Goal: Transaction & Acquisition: Subscribe to service/newsletter

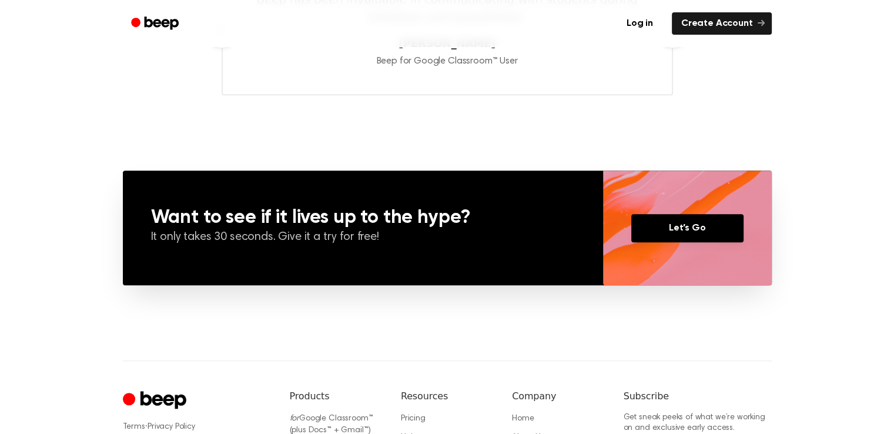
scroll to position [894, 0]
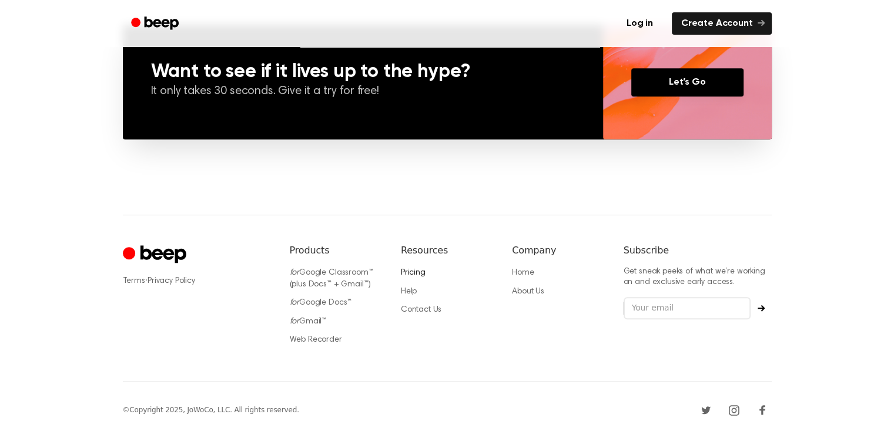
click at [413, 271] on link "Pricing" at bounding box center [413, 273] width 25 height 8
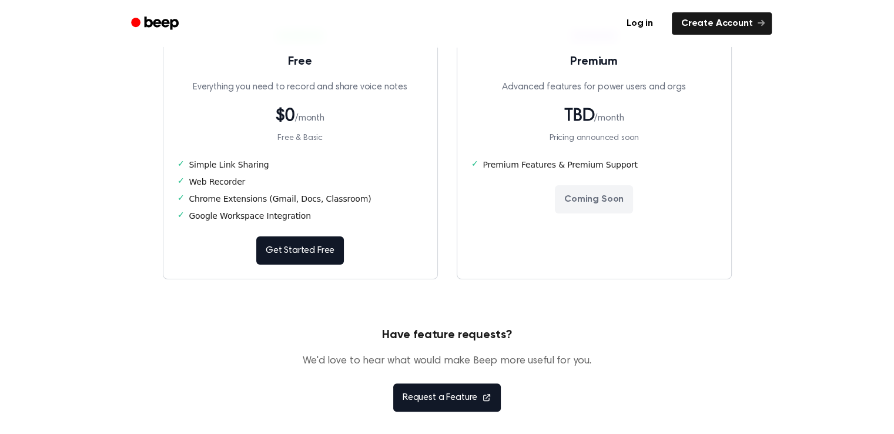
scroll to position [156, 0]
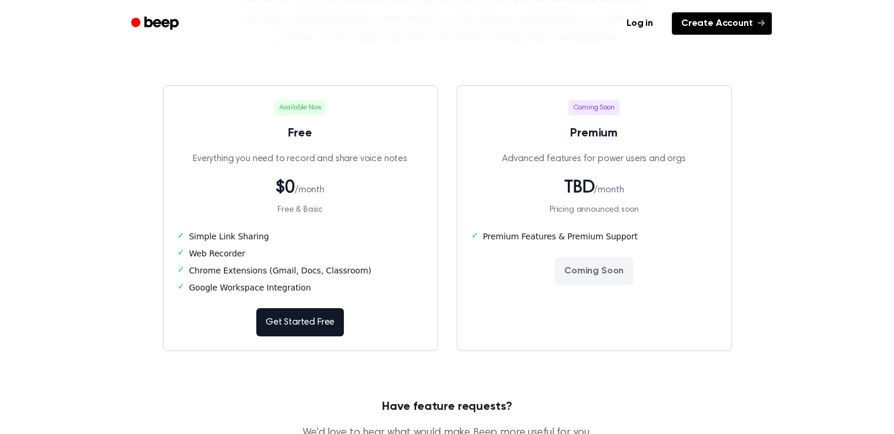
click at [692, 25] on link "Create Account" at bounding box center [722, 23] width 100 height 22
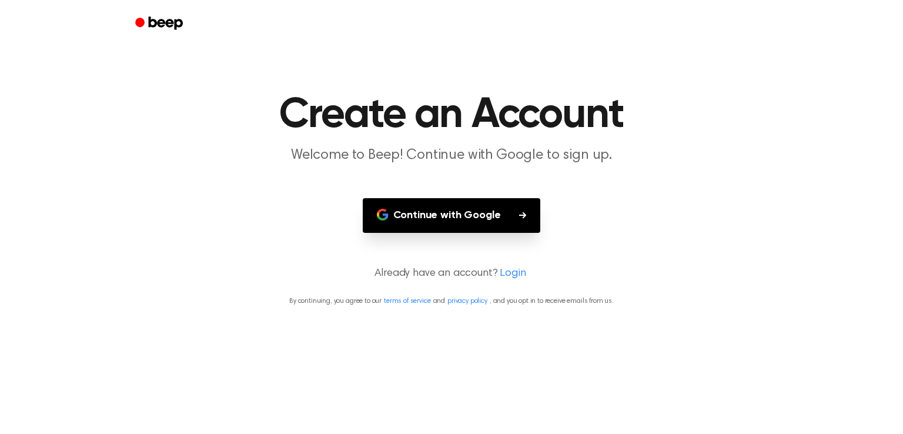
click at [499, 211] on button "Continue with Google" at bounding box center [452, 215] width 178 height 35
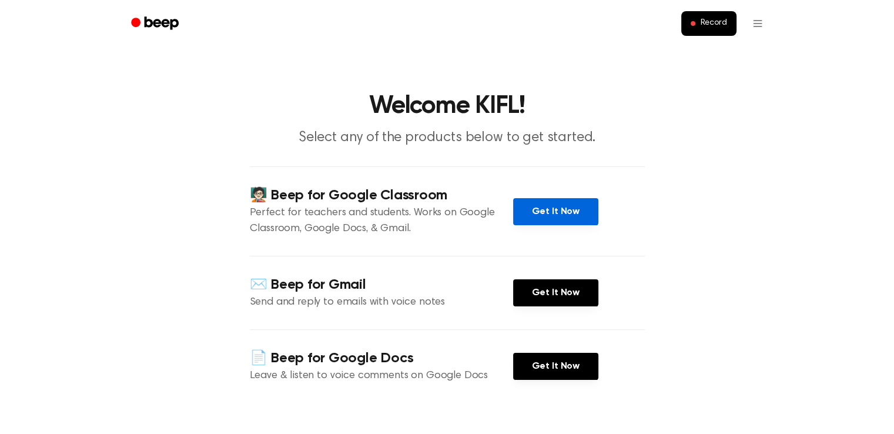
click at [565, 211] on link "Get It Now" at bounding box center [555, 211] width 85 height 27
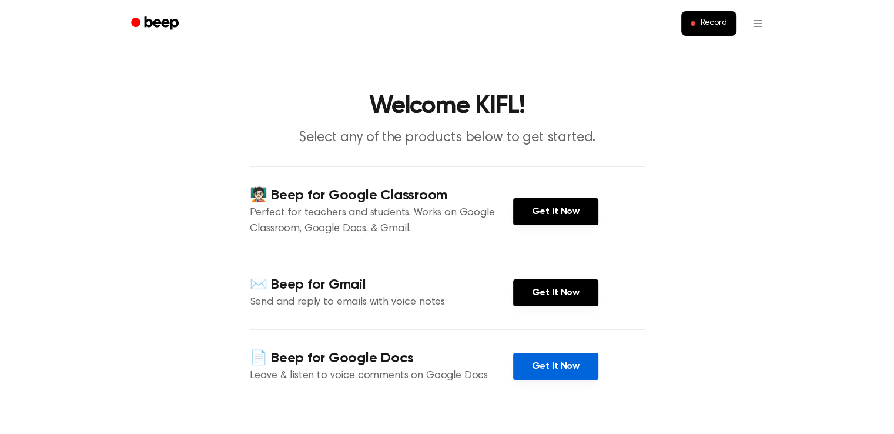
click at [539, 362] on link "Get It Now" at bounding box center [555, 366] width 85 height 27
